Goal: Information Seeking & Learning: Compare options

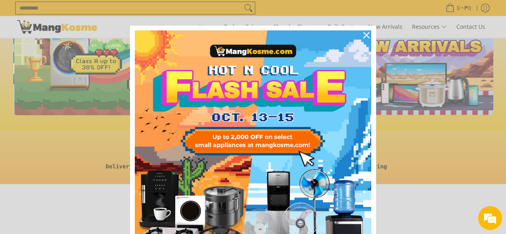
scroll to position [0, 318]
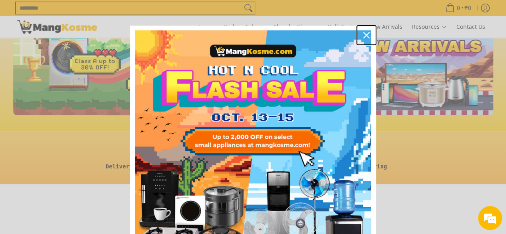
click at [365, 34] on icon "close icon" at bounding box center [367, 35] width 6 height 6
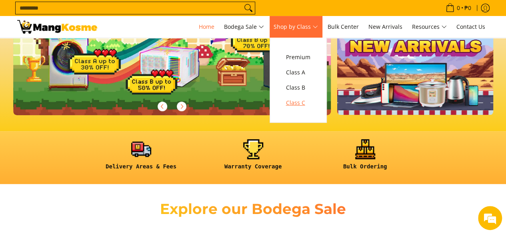
scroll to position [0, 0]
click at [298, 103] on span "Class C" at bounding box center [298, 103] width 24 height 10
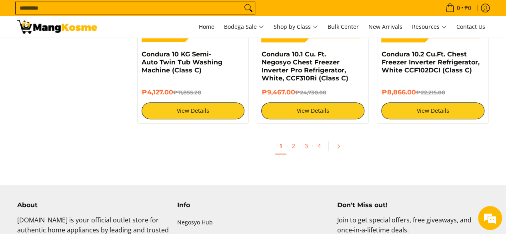
scroll to position [1682, 0]
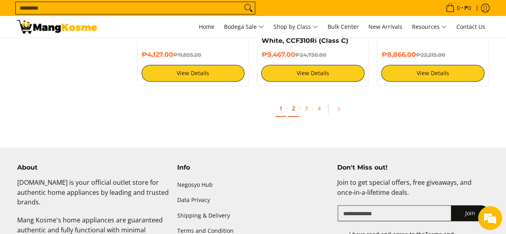
click at [295, 107] on link "2" at bounding box center [293, 108] width 11 height 16
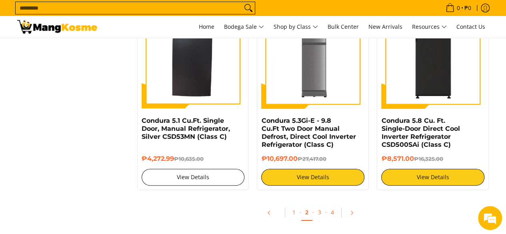
scroll to position [1521, 0]
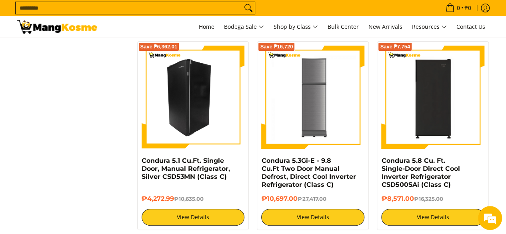
click at [186, 90] on img at bounding box center [193, 97] width 103 height 103
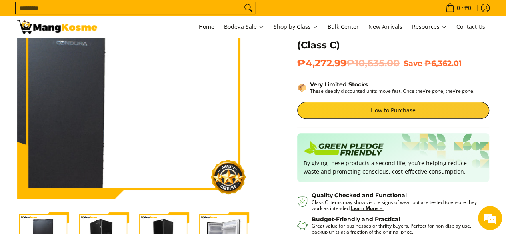
scroll to position [120, 0]
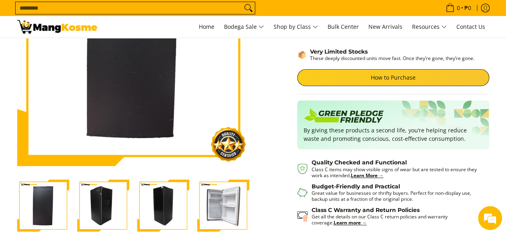
click at [237, 212] on img "Condura 5.1 Cu.Ft. Single Door, Manual Refrigerator, Silver CSD53MN (Class C)-4" at bounding box center [223, 206] width 52 height 52
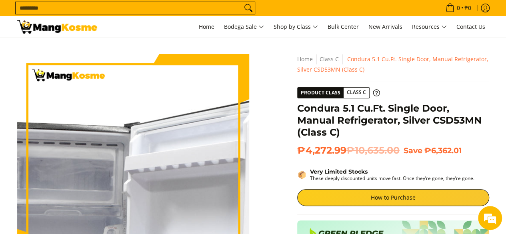
scroll to position [0, 0]
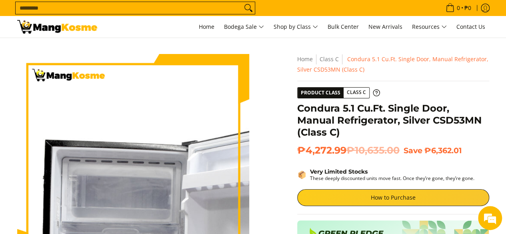
drag, startPoint x: 105, startPoint y: 113, endPoint x: 77, endPoint y: 117, distance: 28.7
click at [77, 117] on img at bounding box center [133, 170] width 232 height 232
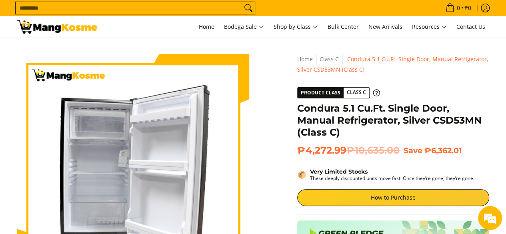
scroll to position [160, 0]
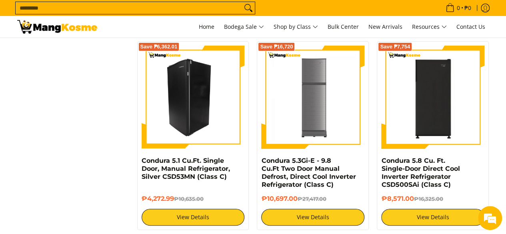
scroll to position [1602, 0]
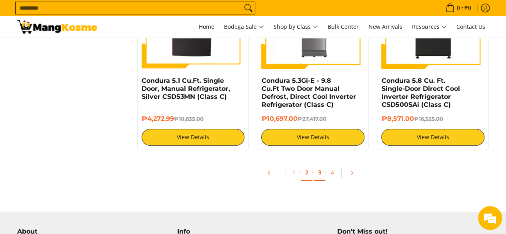
click at [317, 165] on link "3" at bounding box center [319, 173] width 11 height 16
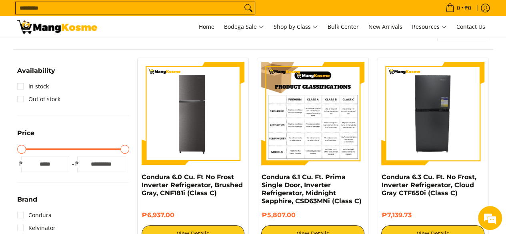
scroll to position [160, 0]
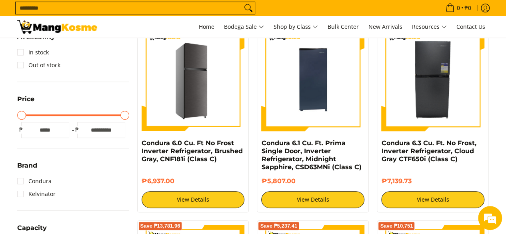
click at [176, 101] on img at bounding box center [193, 79] width 103 height 103
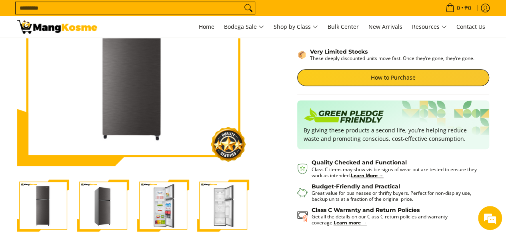
click at [177, 207] on img "Condura 6.0 Cu. Ft No Frost Inverter Refrigerator, Brushed Gray, CNF181i (Class…" at bounding box center [163, 206] width 52 height 52
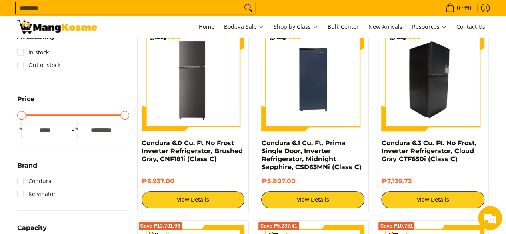
drag, startPoint x: 426, startPoint y: 82, endPoint x: 451, endPoint y: 77, distance: 25.3
click at [451, 77] on img at bounding box center [433, 79] width 103 height 103
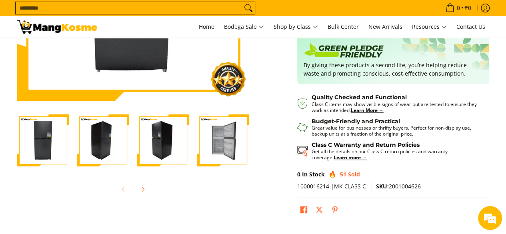
scroll to position [200, 0]
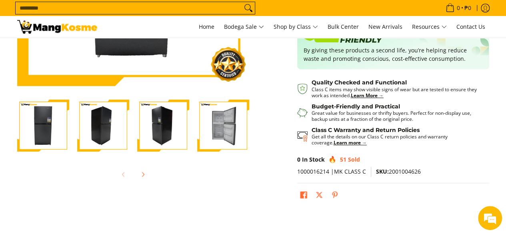
click at [226, 129] on img "Condura 6.3 Cu. Ft. No Frost, Inverter Refrigerator, Cloud Gray CTF650i (Class …" at bounding box center [223, 126] width 52 height 52
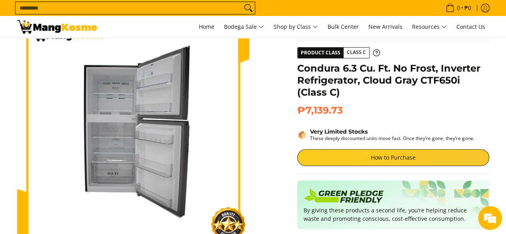
scroll to position [0, 0]
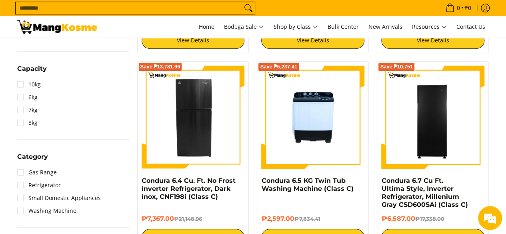
scroll to position [320, 0]
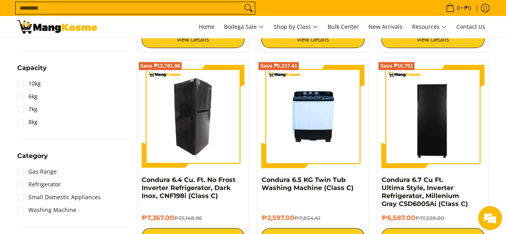
click at [179, 136] on img at bounding box center [193, 116] width 103 height 103
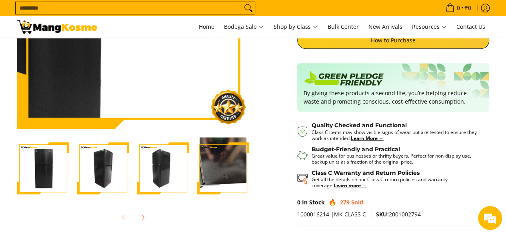
scroll to position [160, 0]
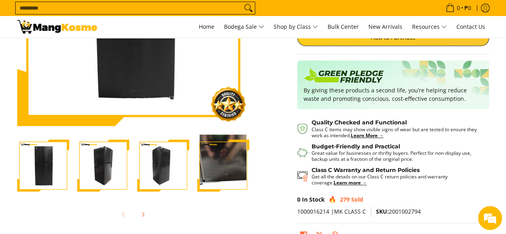
click at [34, 171] on img "Condura 6.4 Cu. Ft. No Frost Inverter Refrigerator, Dark Inox, CNF198i (Class C…" at bounding box center [43, 166] width 52 height 52
click at [139, 168] on img "Condura 6.4 Cu. Ft. No Frost Inverter Refrigerator, Dark Inox, CNF198i (Class C…" at bounding box center [163, 166] width 52 height 52
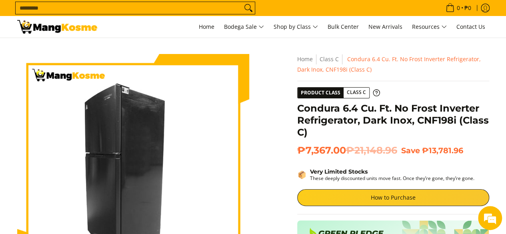
scroll to position [0, 0]
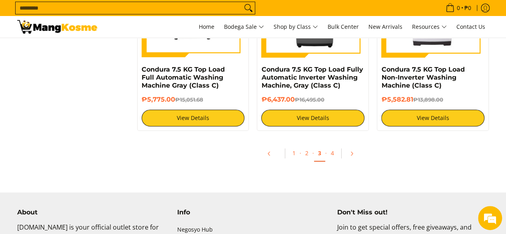
scroll to position [1561, 0]
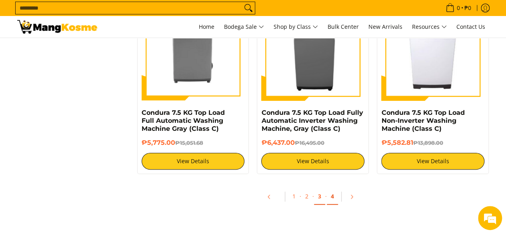
click at [331, 195] on link "4" at bounding box center [332, 197] width 11 height 16
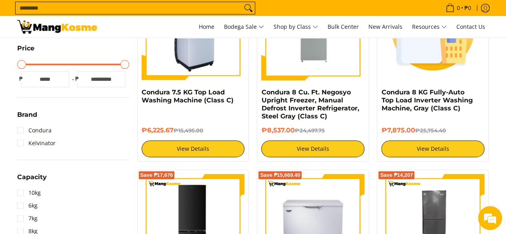
scroll to position [160, 0]
